Goal: Information Seeking & Learning: Learn about a topic

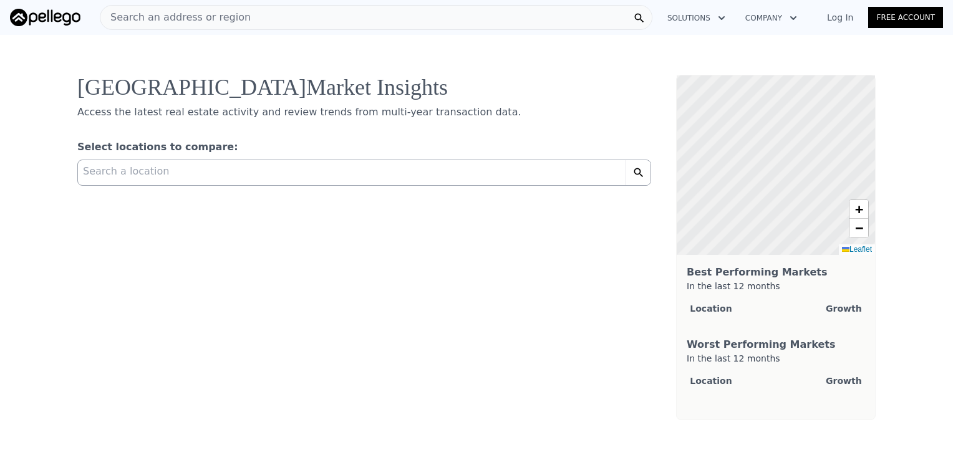
click at [238, 175] on div "Search a location" at bounding box center [351, 169] width 547 height 19
type input "vista"
click at [306, 152] on div "Select locations to compare:" at bounding box center [364, 150] width 574 height 20
click at [282, 168] on div "Search a location" at bounding box center [351, 169] width 547 height 19
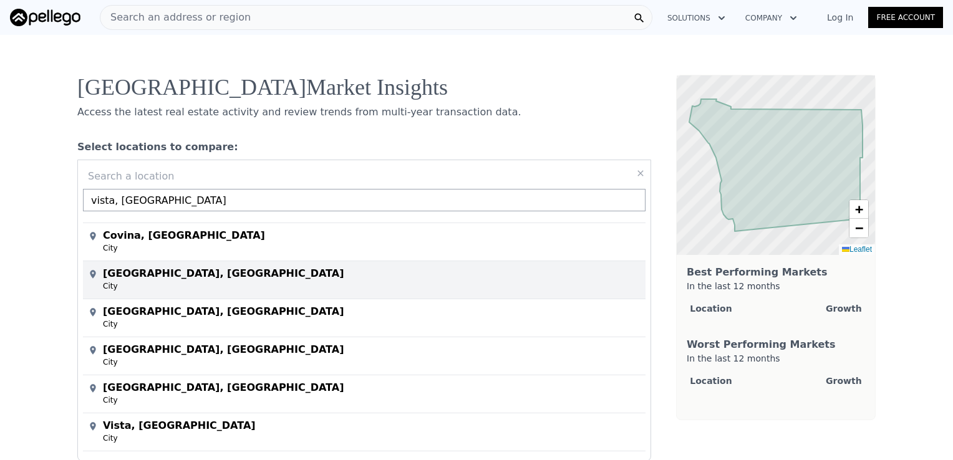
scroll to position [499, 0]
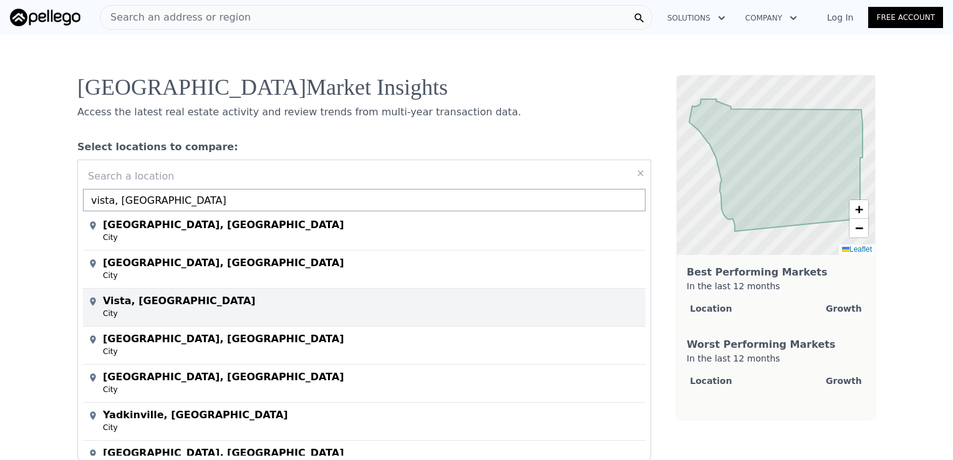
type input "vista, [GEOGRAPHIC_DATA]"
click at [271, 309] on div "City" at bounding box center [374, 315] width 542 height 12
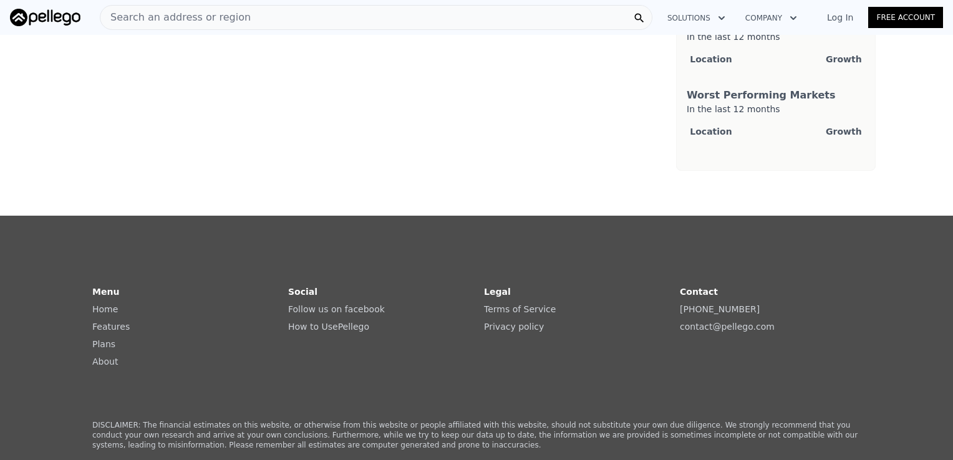
scroll to position [0, 0]
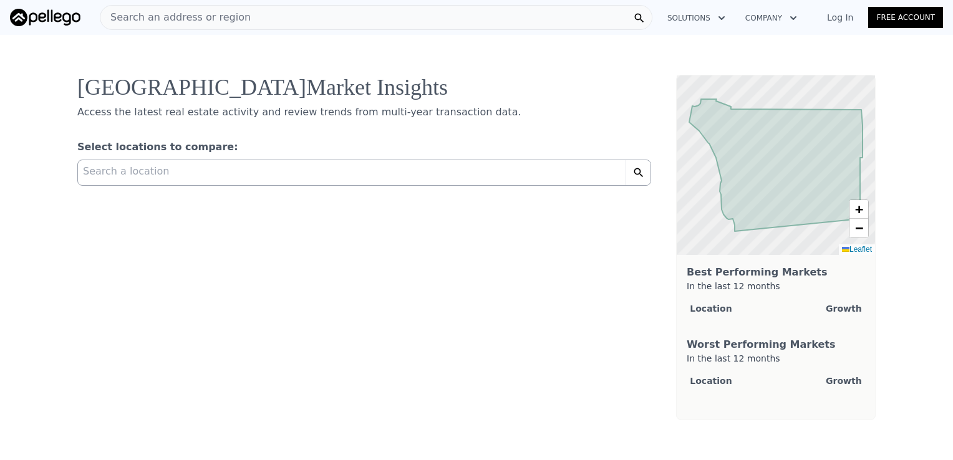
click at [786, 18] on button "Company" at bounding box center [771, 18] width 72 height 22
click at [774, 49] on link "About Pellego" at bounding box center [805, 48] width 140 height 22
